Goal: Information Seeking & Learning: Learn about a topic

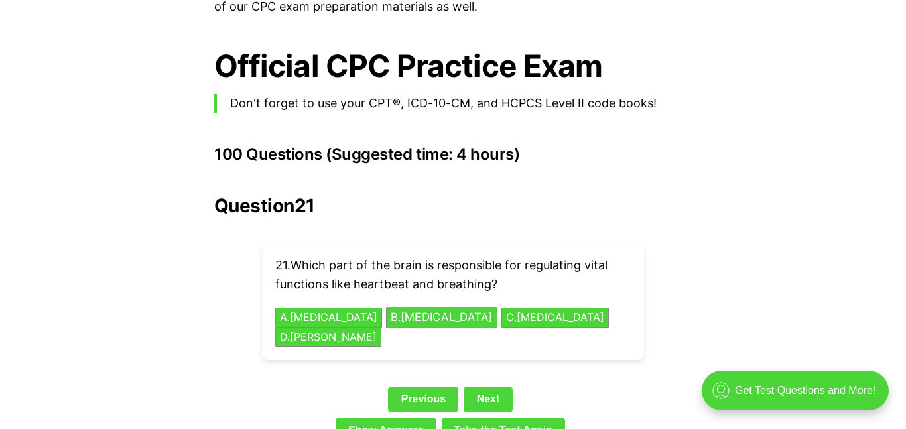
scroll to position [2867, 0]
click at [407, 307] on button "B . [MEDICAL_DATA]" at bounding box center [441, 317] width 111 height 21
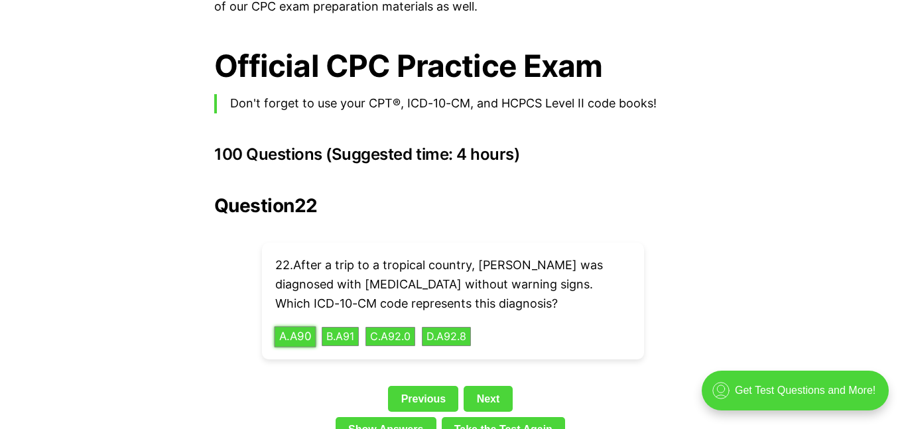
click at [310, 326] on button "A . A90" at bounding box center [296, 336] width 42 height 21
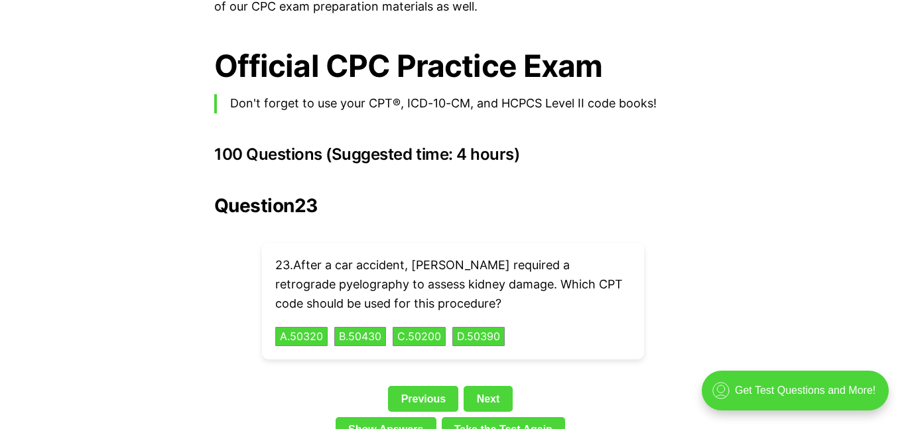
click at [636, 275] on div "23 . After a car accident, [PERSON_NAME] required a retrograde pyelography to a…" at bounding box center [453, 301] width 382 height 117
click at [492, 326] on button "D . 50390" at bounding box center [478, 336] width 55 height 21
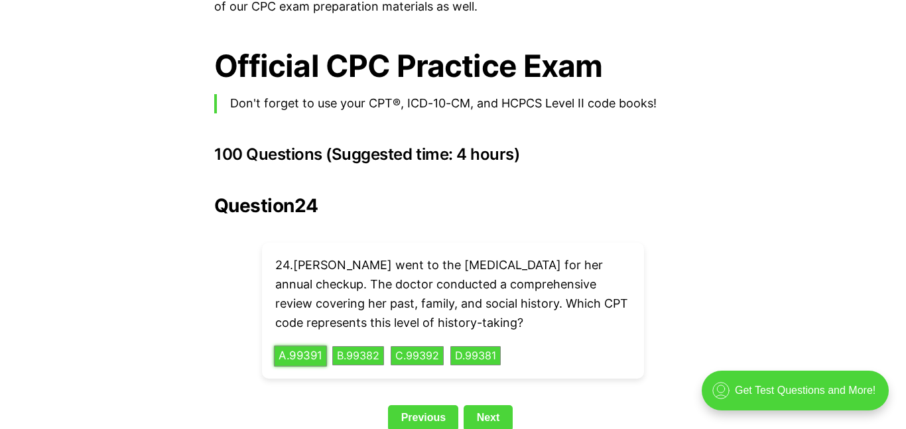
click at [309, 346] on button "A . 99391" at bounding box center [300, 356] width 53 height 21
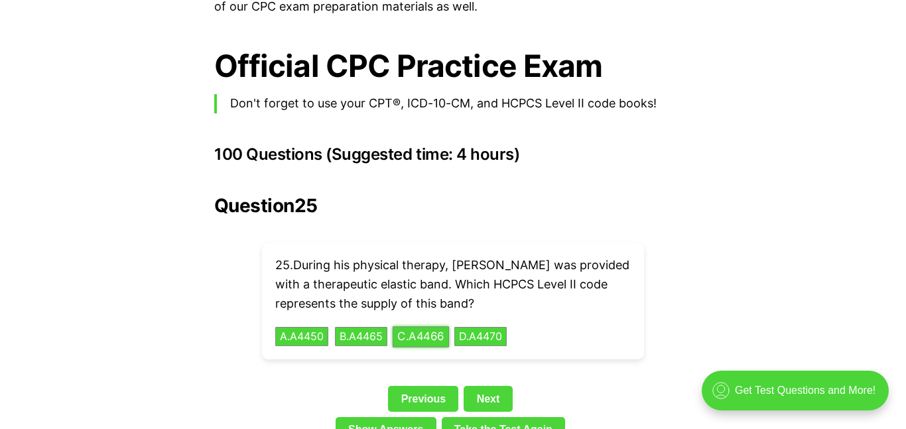
click at [427, 326] on button "C . A4466" at bounding box center [421, 336] width 56 height 21
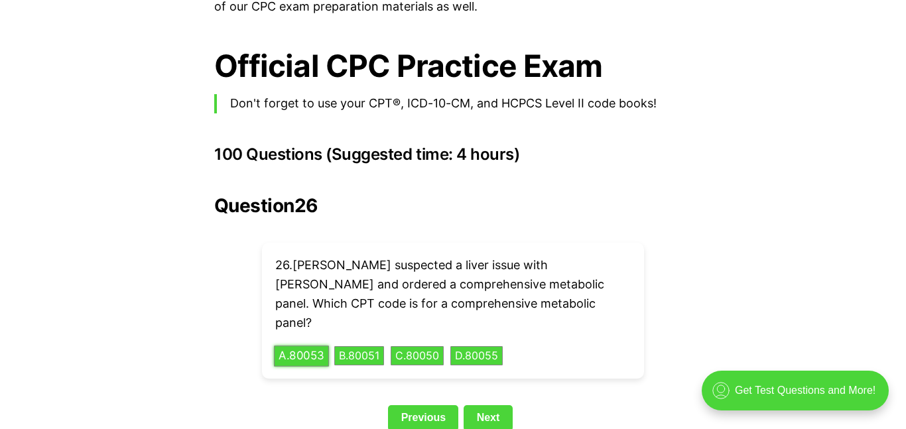
click at [307, 346] on button "A . 80053" at bounding box center [301, 356] width 55 height 21
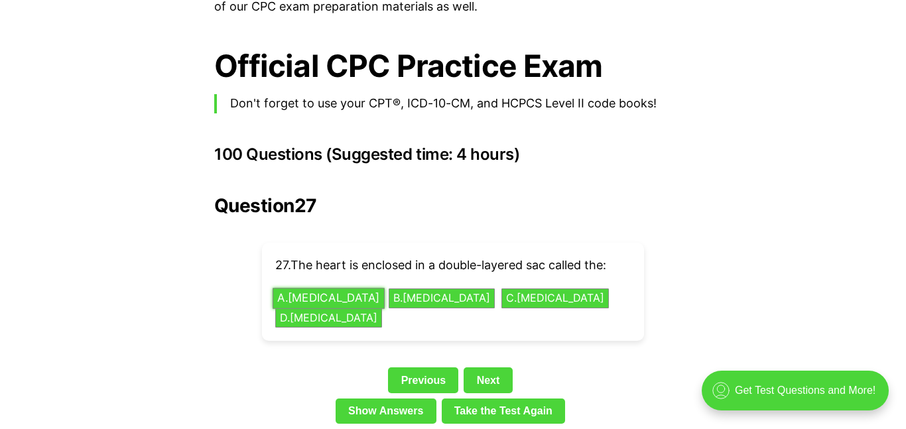
click at [329, 289] on button "A . [MEDICAL_DATA]" at bounding box center [329, 299] width 112 height 21
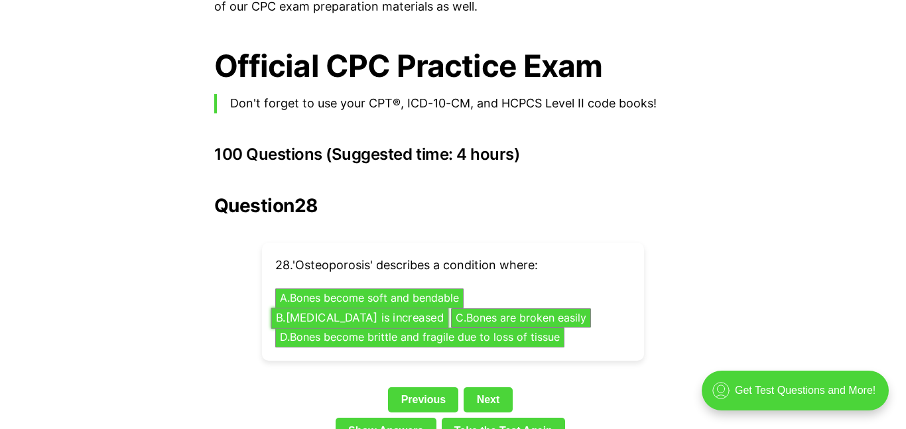
click at [449, 308] on button "B . [MEDICAL_DATA] is increased" at bounding box center [360, 318] width 178 height 21
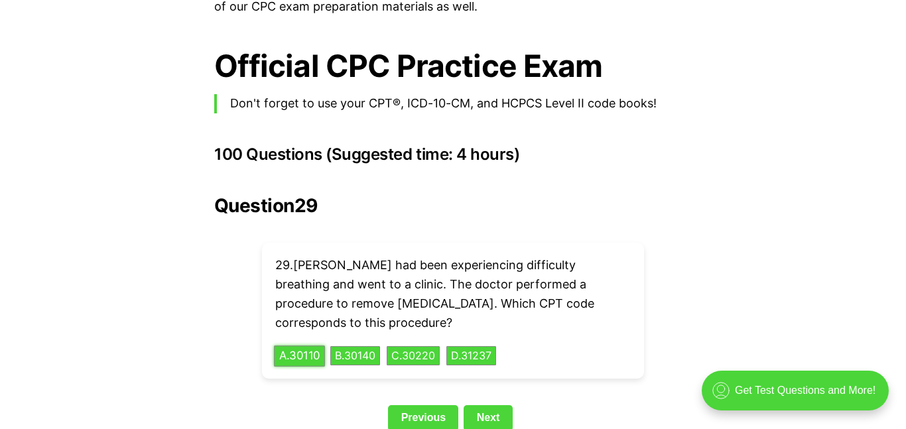
click at [317, 346] on button "A . 30110" at bounding box center [299, 356] width 51 height 21
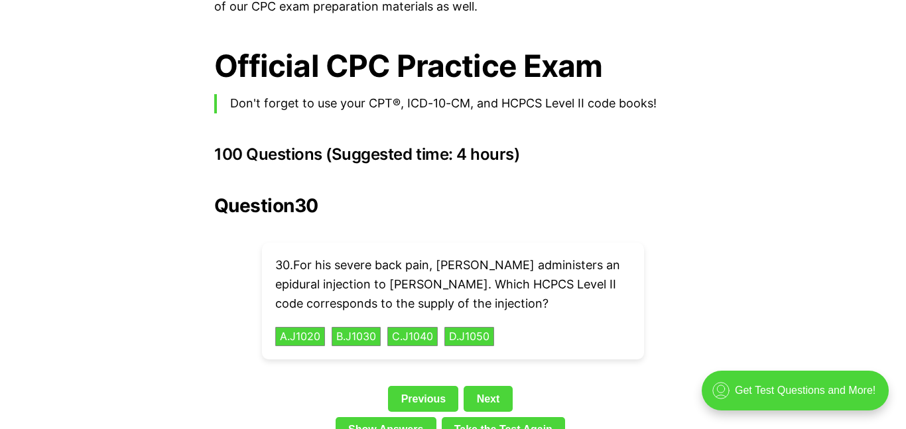
click at [484, 386] on link "Next" at bounding box center [488, 398] width 48 height 25
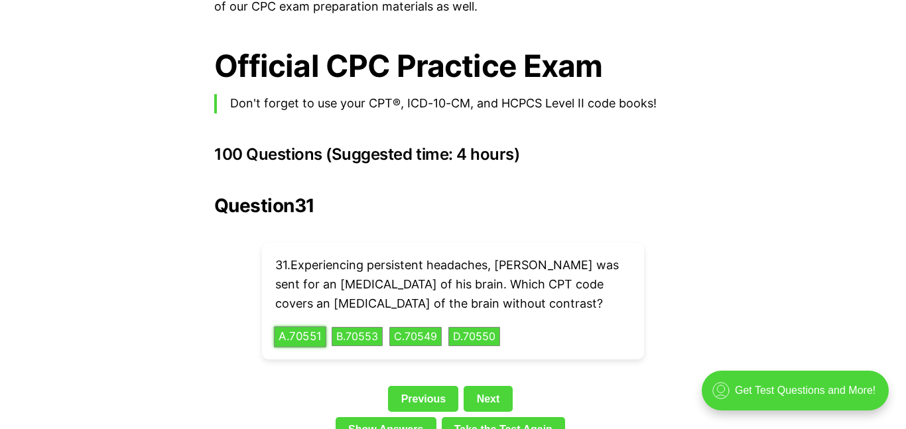
click at [310, 326] on button "A . 70551" at bounding box center [300, 336] width 52 height 21
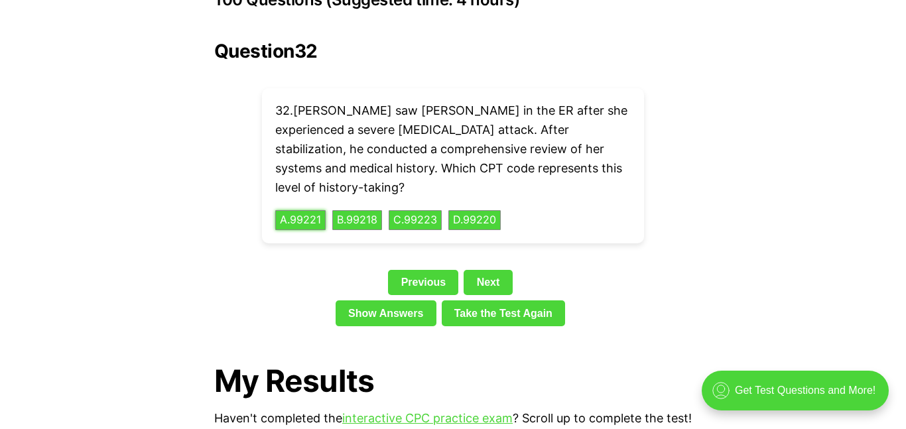
scroll to position [3034, 0]
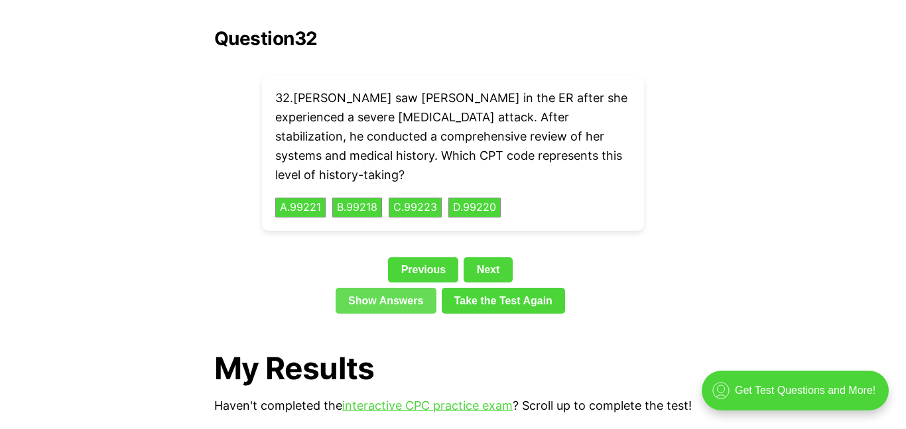
click at [379, 288] on link "Show Answers" at bounding box center [386, 300] width 101 height 25
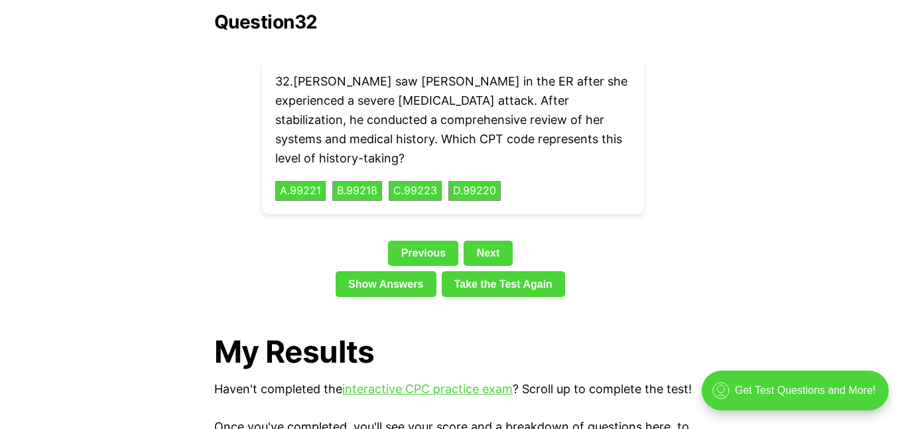
scroll to position [3066, 0]
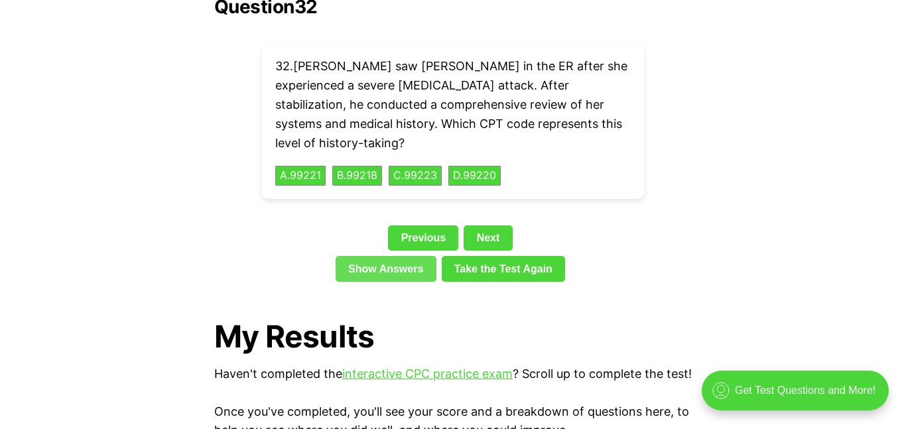
click at [420, 256] on link "Show Answers" at bounding box center [386, 268] width 101 height 25
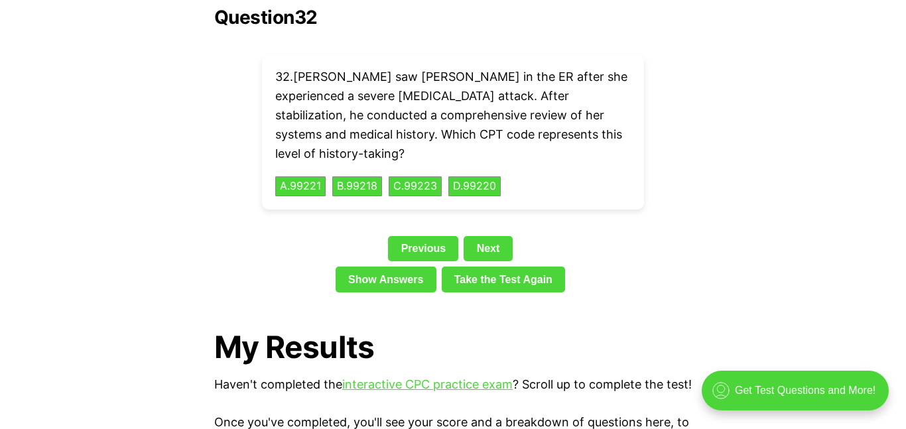
scroll to position [3040, 0]
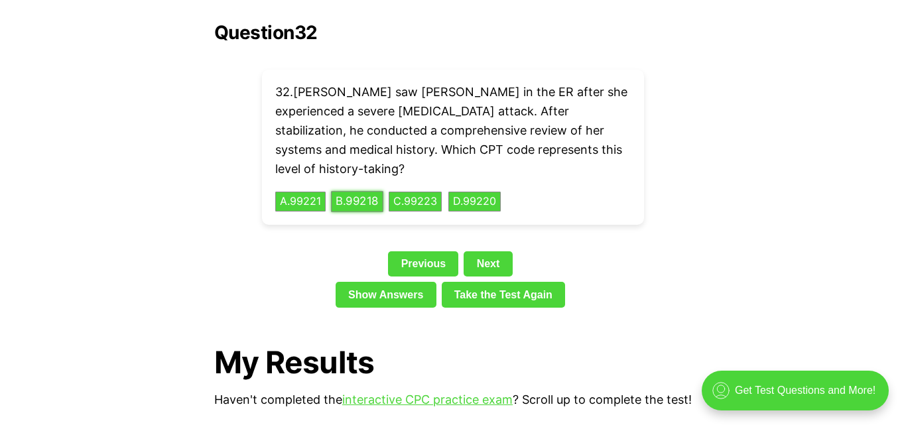
click at [364, 192] on button "B . 99218" at bounding box center [357, 202] width 52 height 21
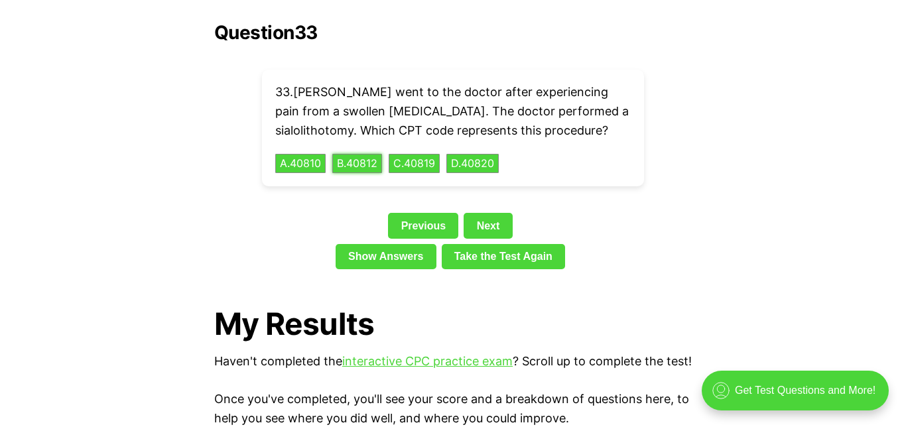
click at [332, 154] on button "B . 40812" at bounding box center [357, 164] width 50 height 20
